Goal: Check status

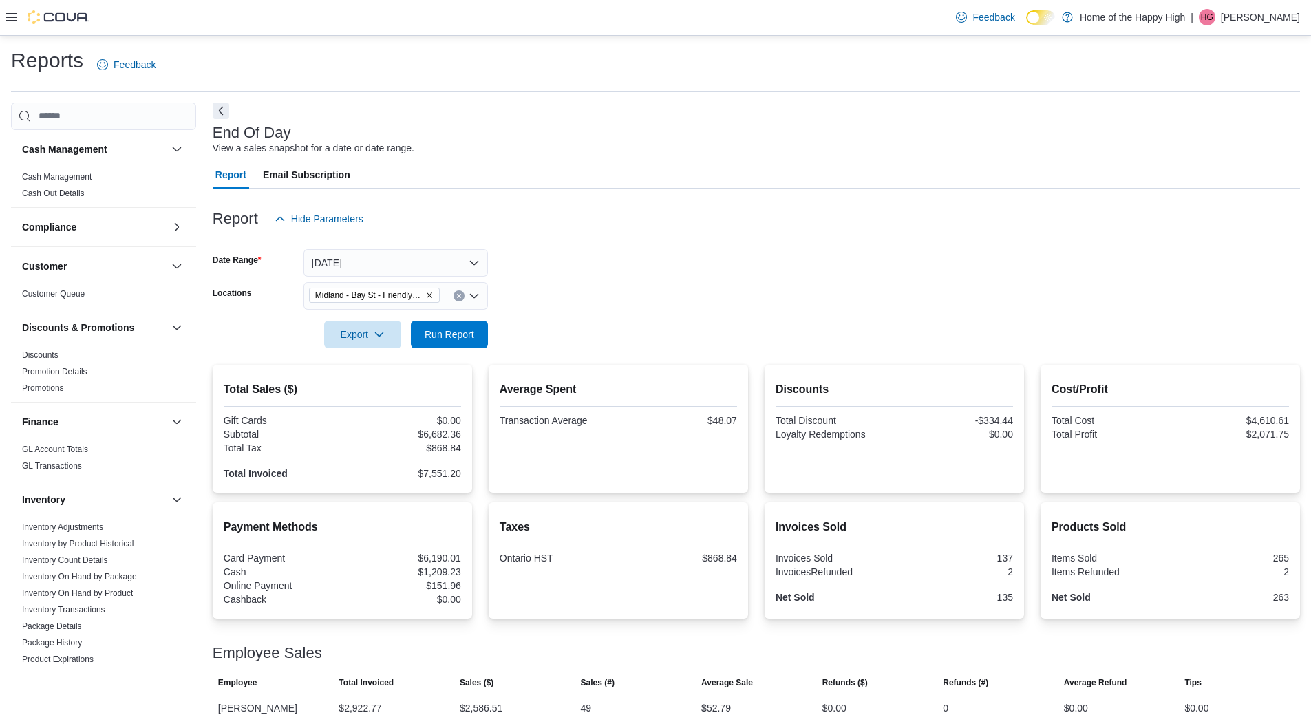
scroll to position [131, 0]
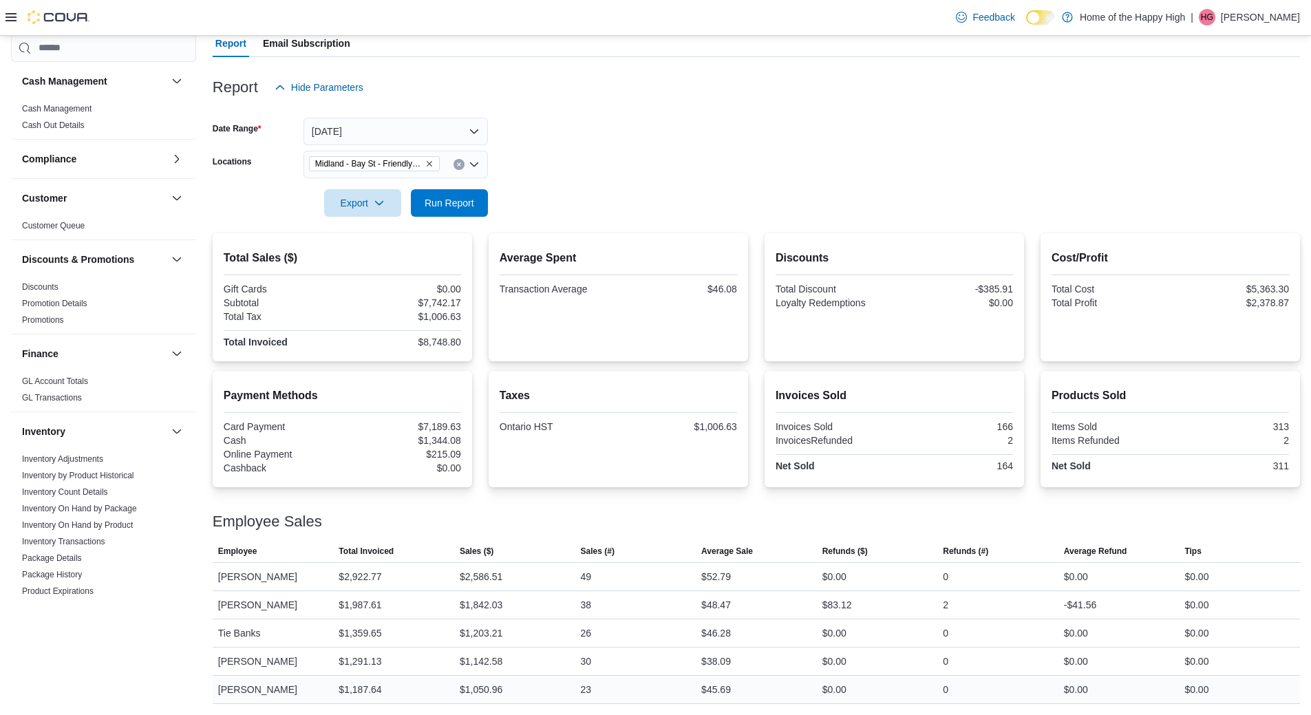
click at [723, 696] on div "$45.69" at bounding box center [716, 690] width 30 height 17
click at [725, 689] on div "$45.69" at bounding box center [716, 690] width 30 height 17
click at [723, 640] on div "$46.28" at bounding box center [716, 633] width 30 height 17
click at [719, 695] on div "$45.69" at bounding box center [716, 690] width 30 height 17
click at [724, 626] on div "$46.28" at bounding box center [716, 633] width 30 height 17
